Goal: Information Seeking & Learning: Learn about a topic

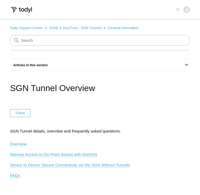
click at [17, 141] on link "Overview" at bounding box center [18, 143] width 17 height 5
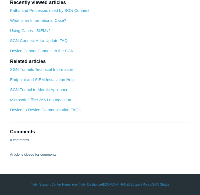
scroll to position [1205, 0]
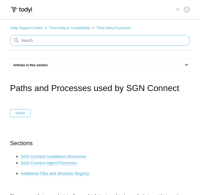
drag, startPoint x: 0, startPoint y: 0, endPoint x: 55, endPoint y: 38, distance: 67.0
click at [55, 38] on input "Search" at bounding box center [100, 40] width 180 height 11
type input "integration"
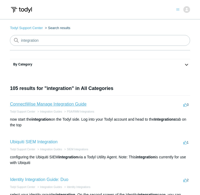
click at [83, 103] on link "ConnectWise Manage Integration Guide" at bounding box center [48, 104] width 77 height 5
